Goal: Download file/media

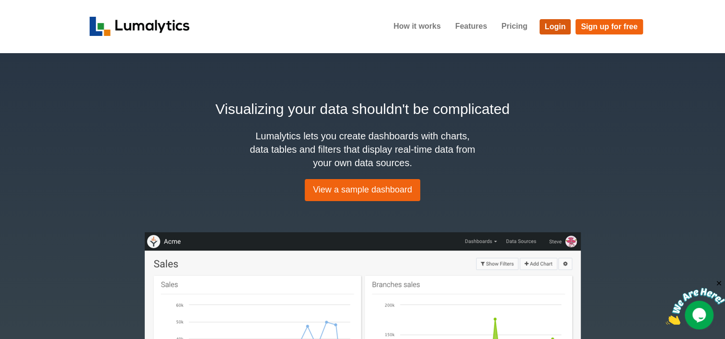
click at [543, 28] on link "Login" at bounding box center [556, 26] width 32 height 15
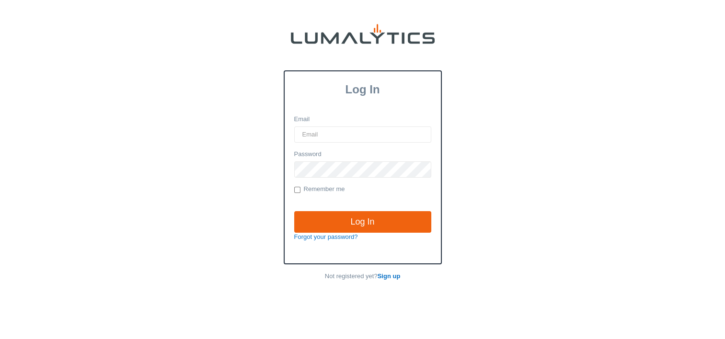
click at [353, 128] on input "Email" at bounding box center [362, 135] width 137 height 16
type input "[EMAIL_ADDRESS][DOMAIN_NAME]"
click at [294, 211] on input "Log In" at bounding box center [362, 222] width 137 height 22
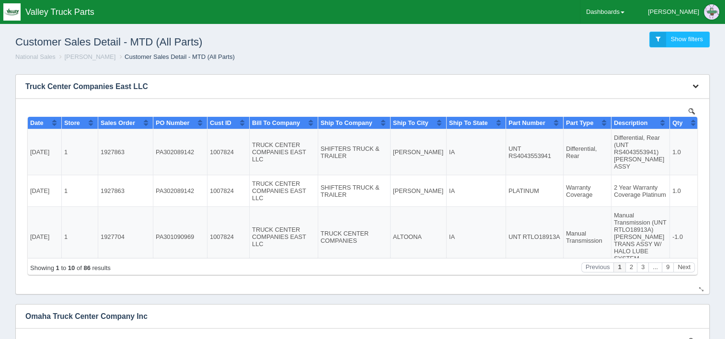
click at [695, 88] on icon "button" at bounding box center [696, 86] width 6 height 6
click at [647, 103] on link "Download CSV" at bounding box center [664, 101] width 77 height 14
click at [697, 60] on ol "National Sales [PERSON_NAME] Customer Sales Detail - MTD (All Parts)" at bounding box center [363, 57] width 710 height 9
click at [630, 8] on link "Dashboards" at bounding box center [606, 12] width 50 height 24
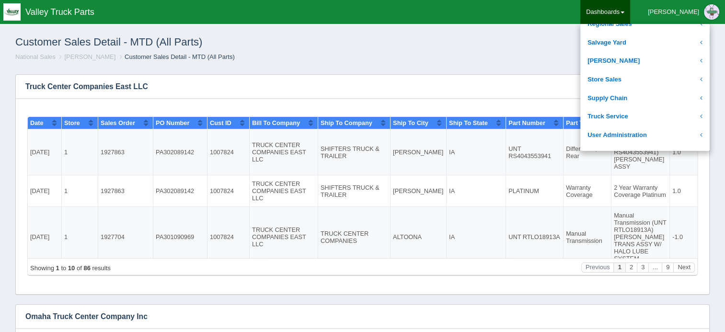
scroll to position [196, 0]
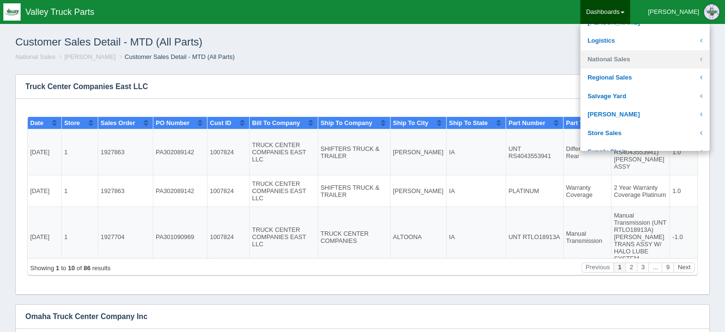
click at [649, 62] on link "National Sales" at bounding box center [645, 59] width 129 height 19
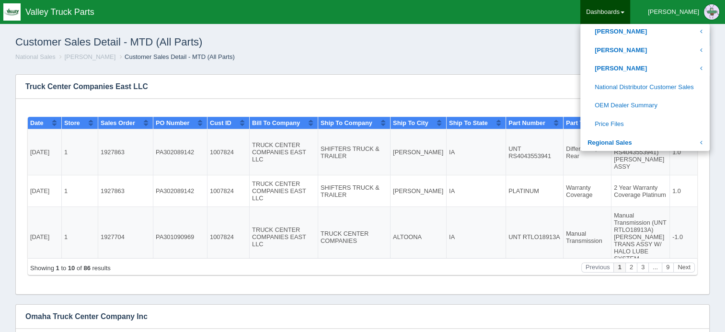
scroll to position [502, 0]
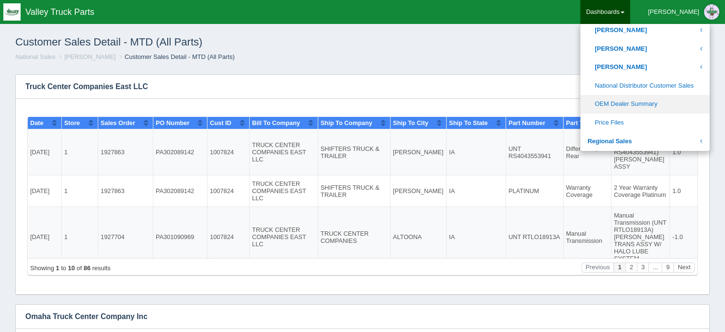
click at [664, 102] on link "OEM Dealer Summary" at bounding box center [645, 104] width 129 height 19
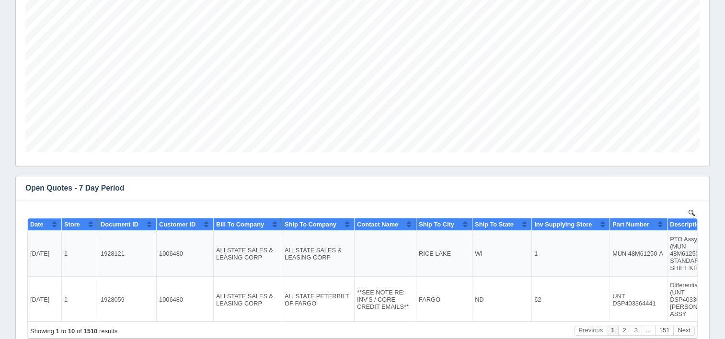
scroll to position [283, 0]
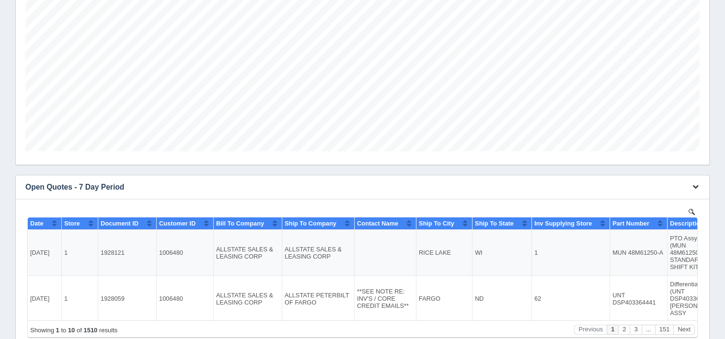
click at [695, 189] on icon "button" at bounding box center [696, 187] width 6 height 6
click at [666, 198] on link "Download CSV" at bounding box center [664, 202] width 77 height 14
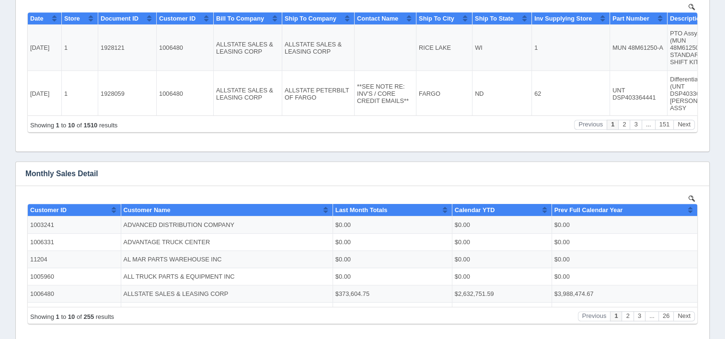
scroll to position [490, 0]
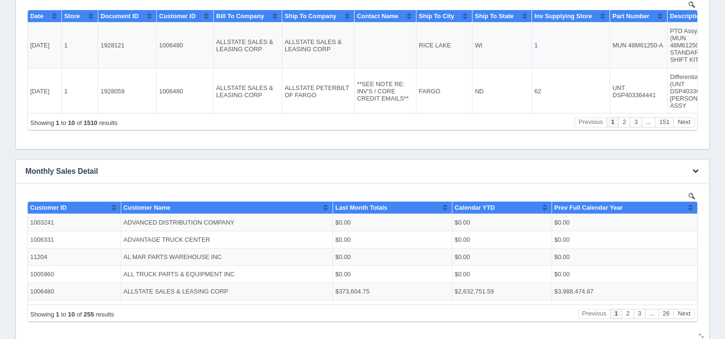
click at [692, 171] on button "button" at bounding box center [695, 171] width 13 height 15
click at [662, 184] on link "Download CSV" at bounding box center [664, 186] width 77 height 14
